Goal: Find specific page/section: Find specific page/section

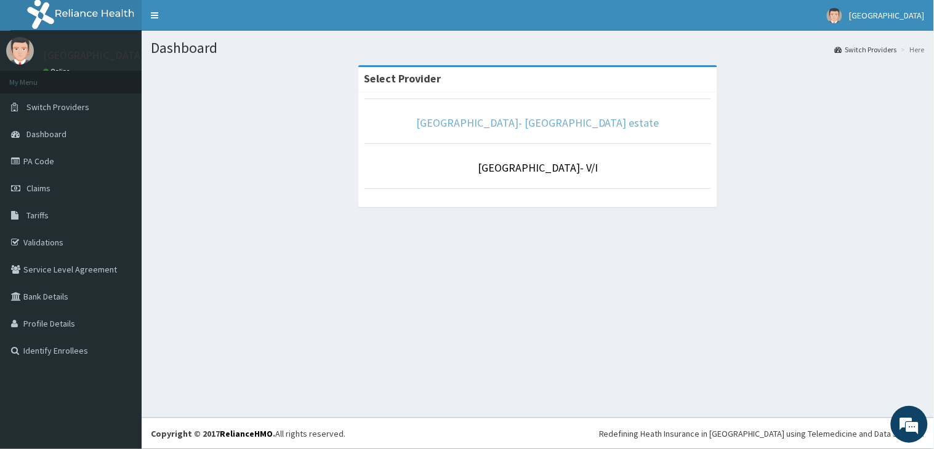
click at [556, 126] on link "[GEOGRAPHIC_DATA]- [GEOGRAPHIC_DATA] estate" at bounding box center [537, 123] width 243 height 14
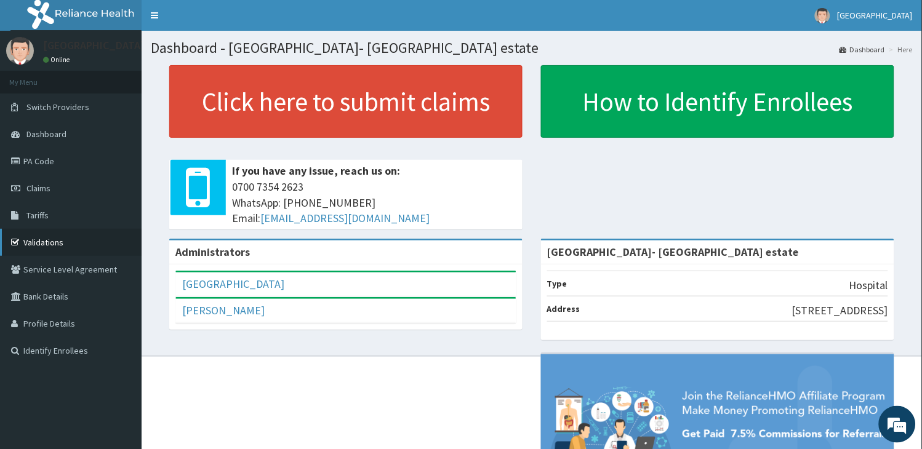
click at [39, 241] on link "Validations" at bounding box center [71, 242] width 142 height 27
